Goal: Information Seeking & Learning: Learn about a topic

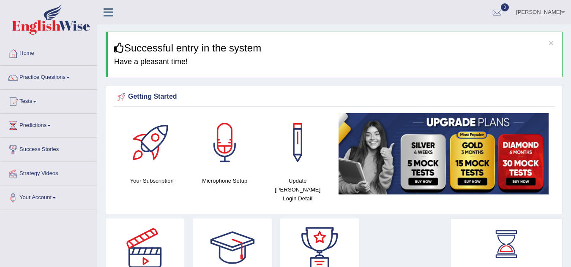
click at [55, 85] on link "Practice Questions" at bounding box center [48, 76] width 96 height 21
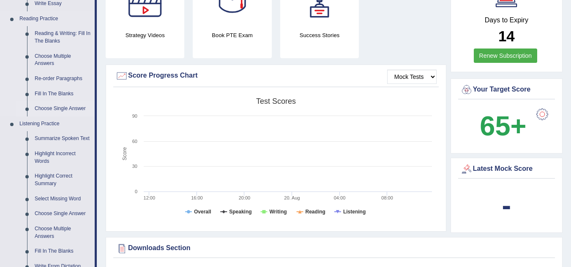
scroll to position [254, 0]
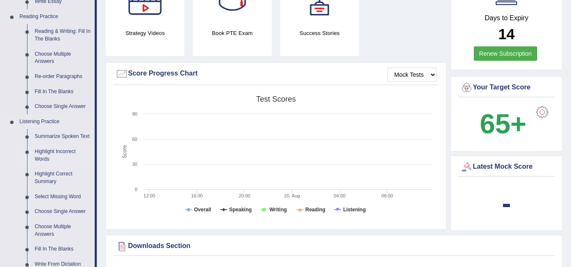
click at [49, 154] on link "Highlight Incorrect Words" at bounding box center [63, 156] width 64 height 22
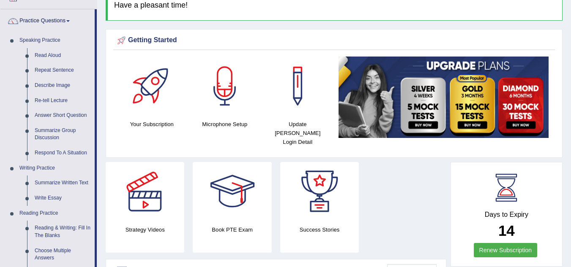
scroll to position [40, 0]
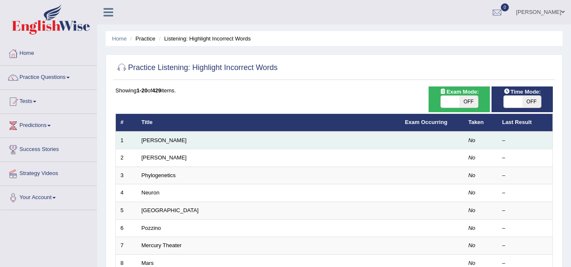
click at [229, 146] on td "[PERSON_NAME]" at bounding box center [268, 141] width 263 height 18
click at [154, 141] on link "Harold" at bounding box center [164, 140] width 45 height 6
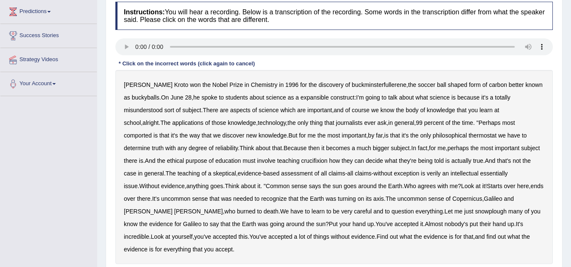
scroll to position [127, 0]
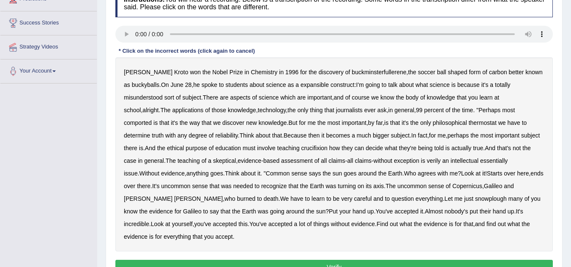
click at [315, 86] on b "expansible" at bounding box center [314, 85] width 28 height 7
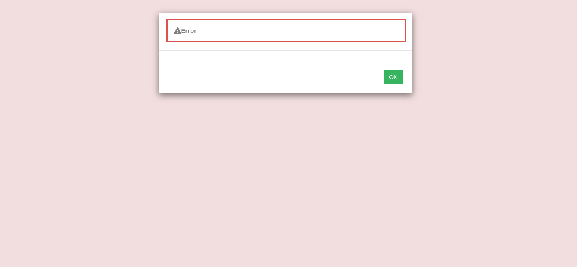
click at [397, 81] on button "OK" at bounding box center [393, 77] width 19 height 14
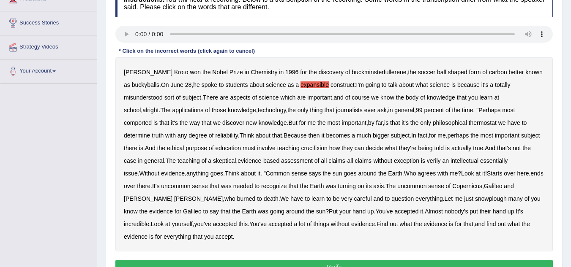
click at [301, 149] on b "crucifixion" at bounding box center [314, 148] width 26 height 7
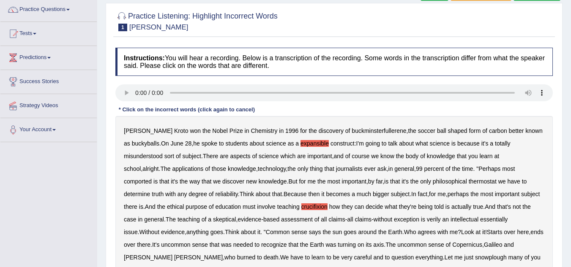
scroll to position [42, 0]
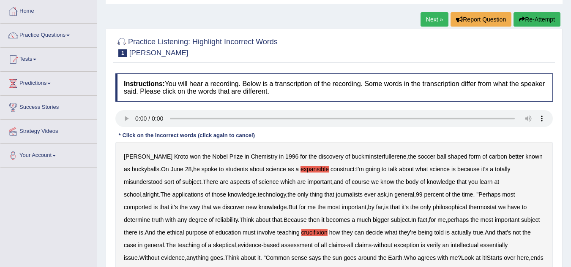
click at [120, 54] on span "1" at bounding box center [122, 53] width 9 height 8
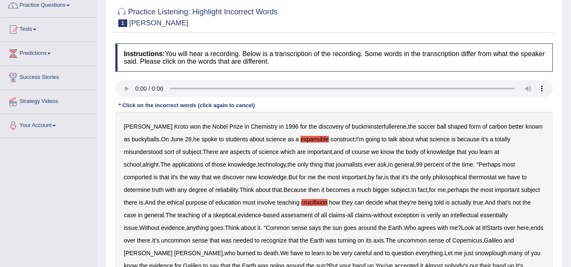
scroll to position [127, 0]
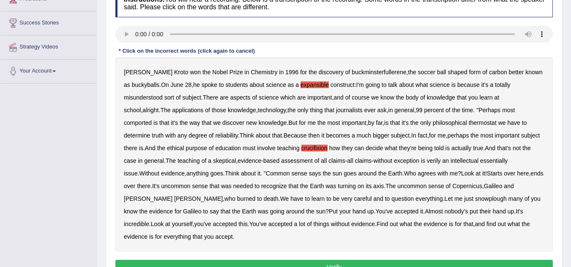
click at [375, 260] on button "Verify" at bounding box center [333, 267] width 437 height 14
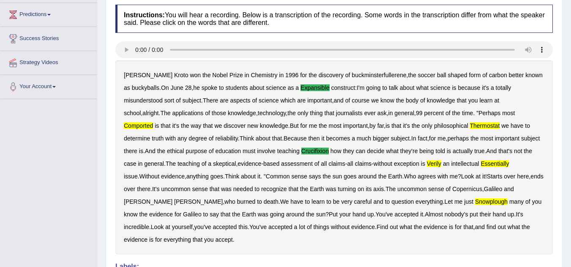
scroll to position [0, 0]
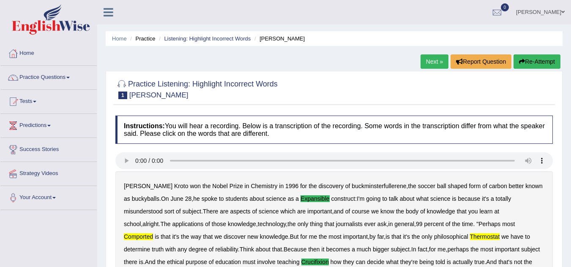
click at [427, 63] on link "Next »" at bounding box center [434, 62] width 28 height 14
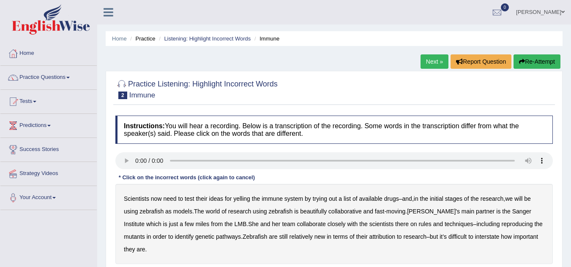
click at [338, 84] on div at bounding box center [333, 89] width 437 height 26
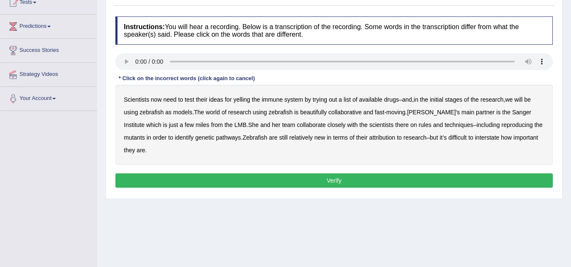
scroll to position [85, 0]
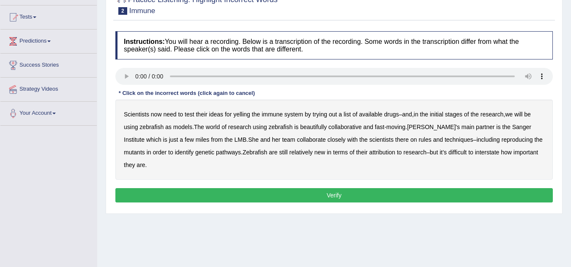
click at [349, 130] on b "collaborative" at bounding box center [344, 127] width 33 height 7
click at [418, 142] on b "rules" at bounding box center [424, 139] width 13 height 7
click at [418, 139] on b "rules" at bounding box center [424, 139] width 13 height 7
click at [392, 155] on b "attribution" at bounding box center [382, 152] width 26 height 7
click at [243, 119] on div "Scientists now need to test their ideas for yelling the immune system by trying…" at bounding box center [333, 140] width 437 height 80
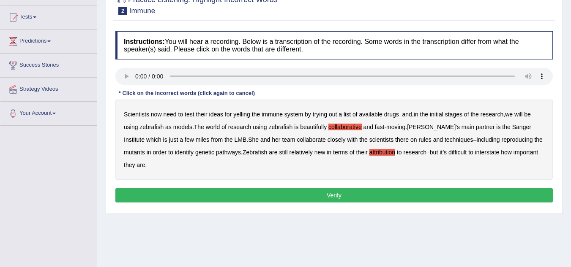
click at [243, 117] on b "yelling" at bounding box center [241, 114] width 17 height 7
click at [513, 116] on b "we" at bounding box center [509, 114] width 8 height 7
click at [345, 195] on button "Verify" at bounding box center [333, 195] width 437 height 14
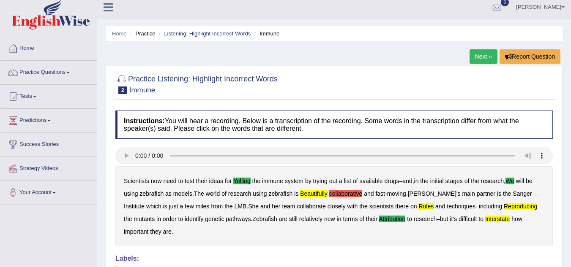
scroll to position [0, 0]
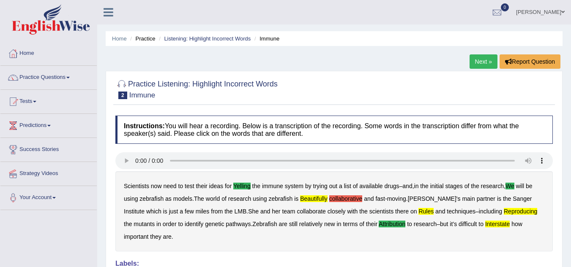
click at [475, 61] on link "Next »" at bounding box center [483, 62] width 28 height 14
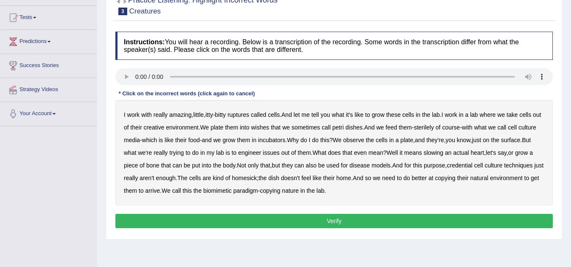
scroll to position [85, 0]
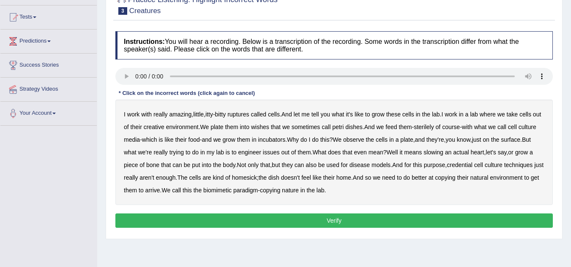
click at [247, 114] on b "ruptures" at bounding box center [238, 114] width 22 height 7
click at [164, 128] on b "creative" at bounding box center [154, 127] width 21 height 7
click at [444, 139] on b "they're" at bounding box center [435, 139] width 18 height 7
click at [370, 163] on b "disease" at bounding box center [359, 165] width 20 height 7
click at [434, 129] on b "sterilely" at bounding box center [424, 127] width 20 height 7
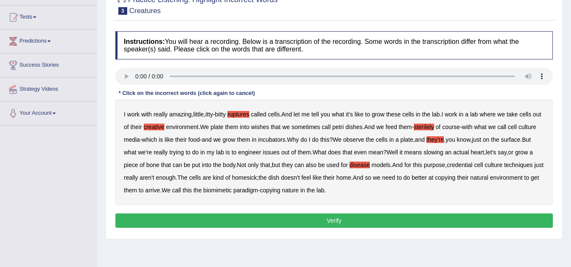
click at [344, 125] on b "petri" at bounding box center [337, 127] width 11 height 7
click at [344, 126] on b "petri" at bounding box center [337, 127] width 11 height 7
click at [307, 222] on button "Verify" at bounding box center [333, 221] width 437 height 14
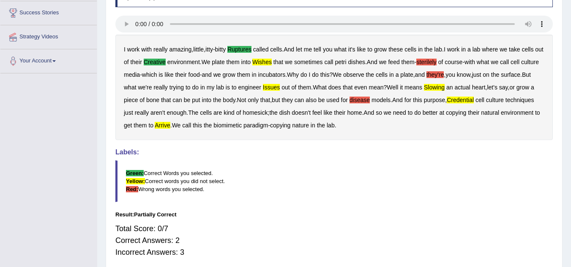
scroll to position [0, 0]
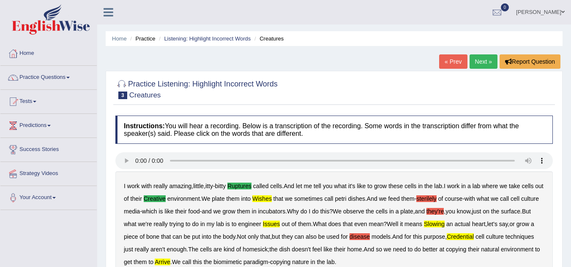
click at [482, 65] on link "Next »" at bounding box center [483, 62] width 28 height 14
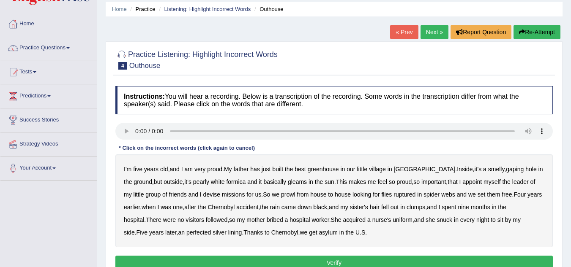
scroll to position [42, 0]
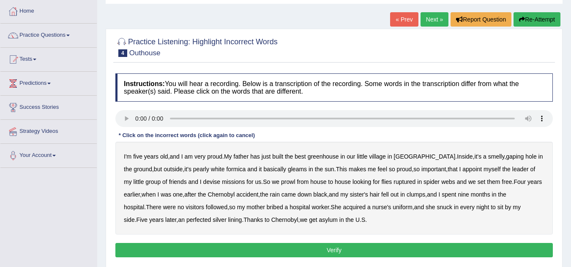
click at [334, 156] on b "greenhouse" at bounding box center [323, 156] width 31 height 7
click at [263, 171] on b "basically" at bounding box center [274, 169] width 23 height 7
click at [273, 186] on div "I'm five years old , and I am very proud . My father has just built the best gr…" at bounding box center [333, 188] width 437 height 93
click at [281, 182] on b "prowl" at bounding box center [288, 182] width 14 height 7
click at [186, 221] on b "perfected" at bounding box center [198, 220] width 25 height 7
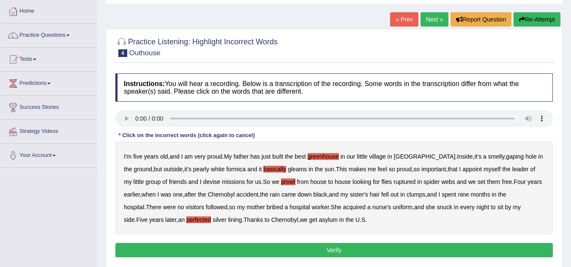
click at [260, 254] on button "Verify" at bounding box center [333, 250] width 437 height 14
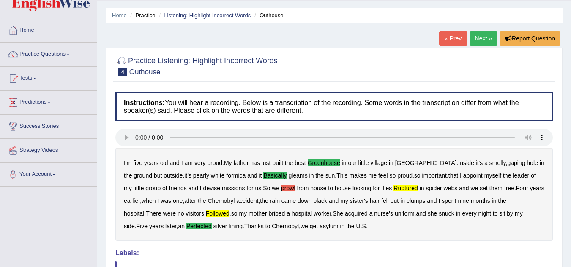
scroll to position [0, 0]
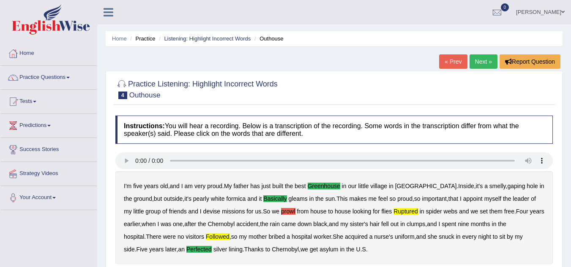
click at [482, 62] on link "Next »" at bounding box center [483, 62] width 28 height 14
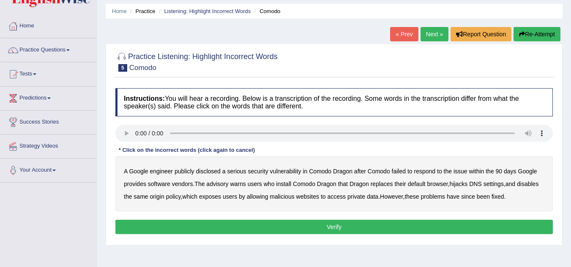
scroll to position [42, 0]
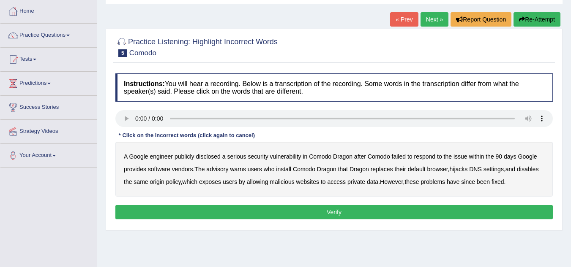
click at [214, 158] on b "disclosed" at bounding box center [208, 156] width 25 height 7
click at [188, 170] on b "vendors" at bounding box center [182, 169] width 21 height 7
click at [202, 181] on b "exposes" at bounding box center [210, 182] width 22 height 7
click at [303, 217] on button "Verify" at bounding box center [333, 212] width 437 height 14
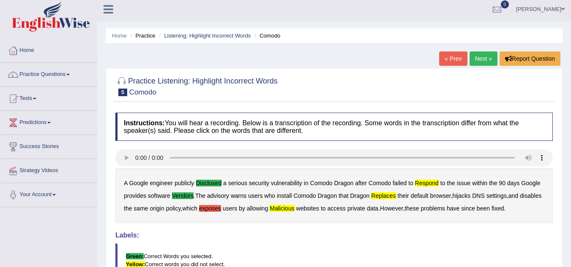
scroll to position [0, 0]
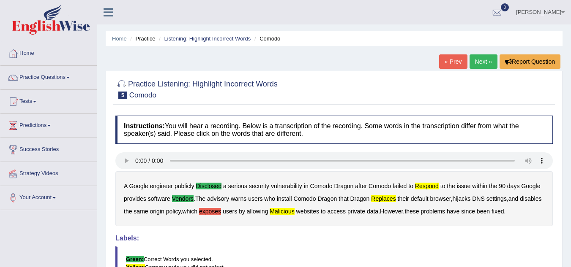
click at [483, 63] on link "Next »" at bounding box center [483, 62] width 28 height 14
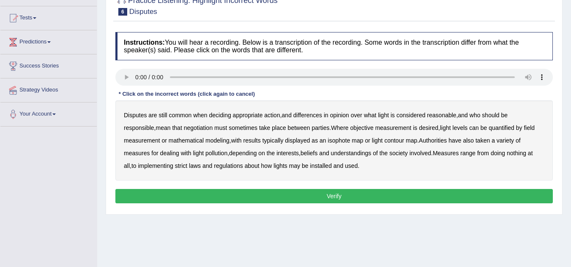
scroll to position [85, 0]
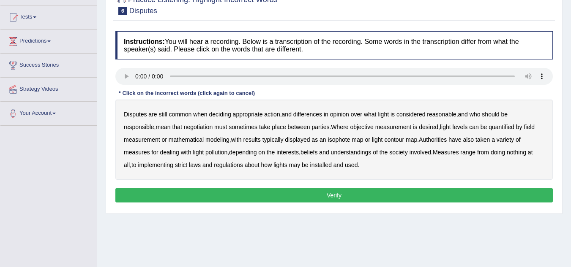
click at [227, 168] on b "regulations" at bounding box center [228, 165] width 29 height 7
click at [272, 198] on button "Verify" at bounding box center [333, 195] width 437 height 14
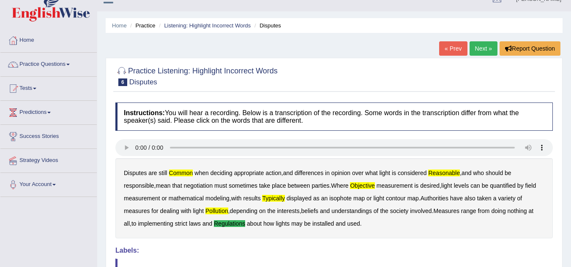
scroll to position [0, 0]
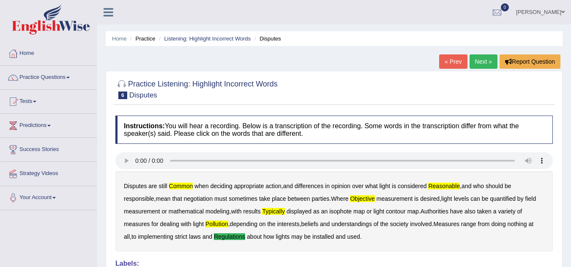
click at [491, 59] on link "Next »" at bounding box center [483, 62] width 28 height 14
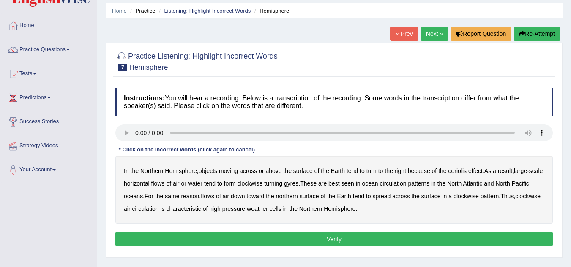
scroll to position [42, 0]
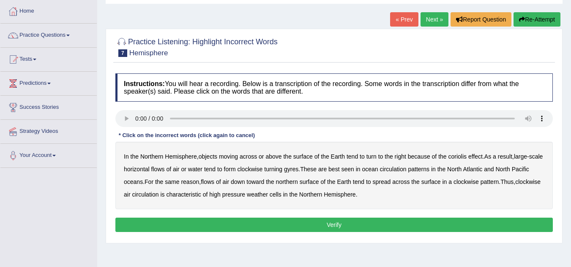
click at [148, 171] on b "horizontal" at bounding box center [137, 169] width 26 height 7
click at [499, 183] on b "pattern" at bounding box center [489, 182] width 19 height 7
click at [158, 195] on b "circulation" at bounding box center [145, 194] width 27 height 7
click at [158, 194] on b "circulation" at bounding box center [145, 194] width 27 height 7
click at [313, 226] on button "Verify" at bounding box center [333, 225] width 437 height 14
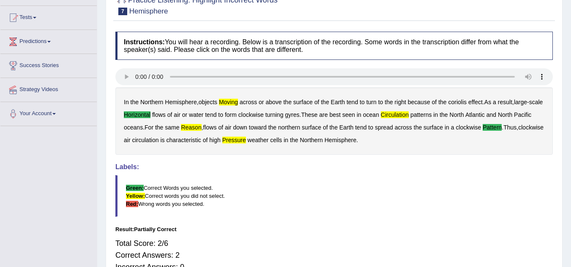
scroll to position [85, 0]
